Goal: Navigation & Orientation: Find specific page/section

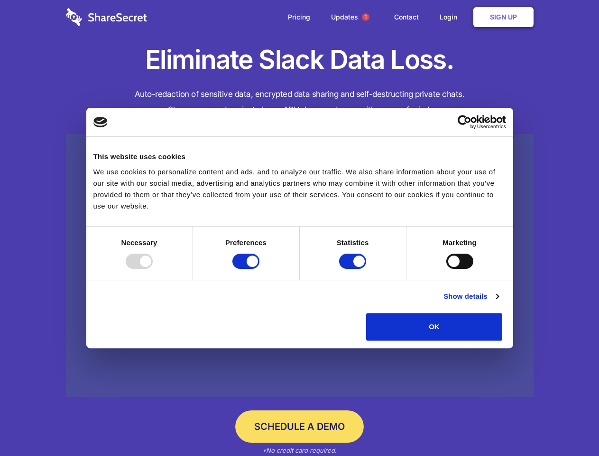
click at [153, 269] on div at bounding box center [139, 260] width 27 height 15
click at [260, 269] on input "Preferences" at bounding box center [246, 260] width 27 height 15
checkbox input "false"
click at [354, 269] on input "Statistics" at bounding box center [352, 260] width 27 height 15
checkbox input "false"
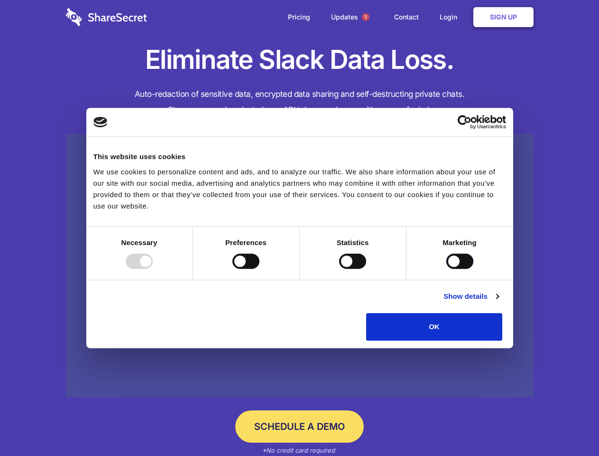
click at [447, 269] on input "Marketing" at bounding box center [460, 260] width 27 height 15
checkbox input "true"
click at [499, 302] on link "Show details" at bounding box center [471, 295] width 55 height 11
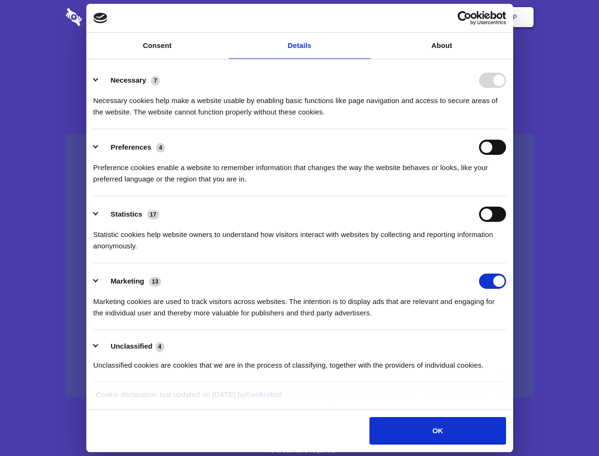
click at [506, 129] on li "Necessary 7 Necessary cookies help make a website usable by enabling basic func…" at bounding box center [299, 95] width 413 height 67
click at [365, 17] on span "1" at bounding box center [366, 17] width 8 height 8
